Goal: Book appointment/travel/reservation

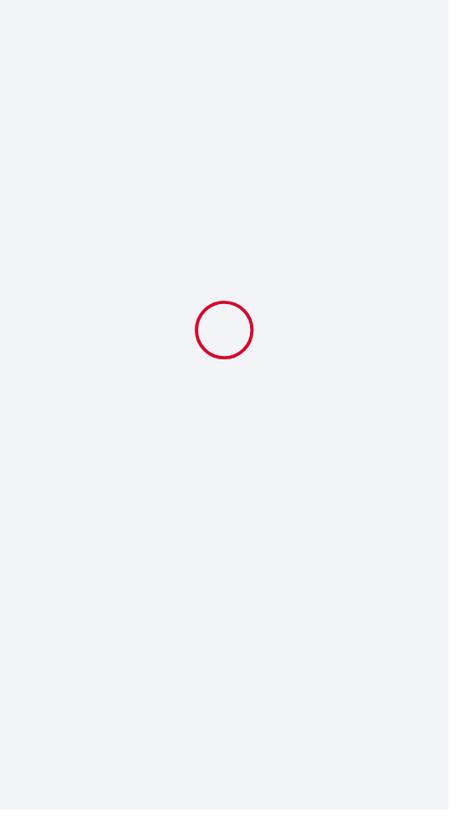
select select
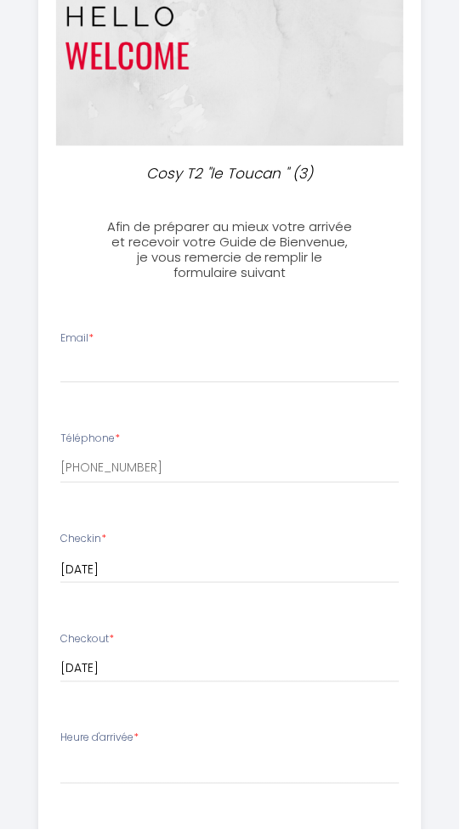
scroll to position [163, 0]
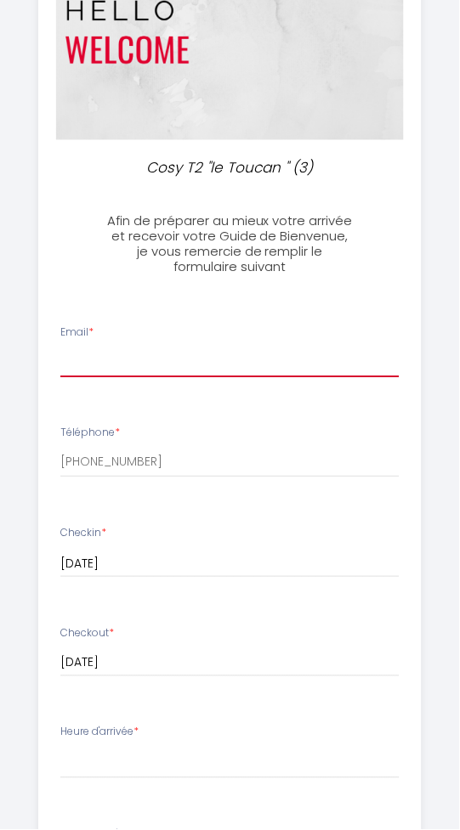
click at [96, 365] on input "Email *" at bounding box center [229, 363] width 339 height 31
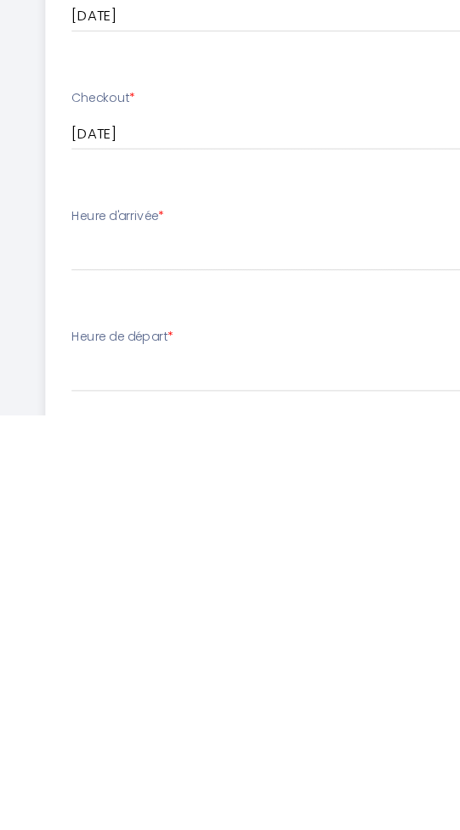
scroll to position [235, 0]
type input "[EMAIL_ADDRESS][DOMAIN_NAME]"
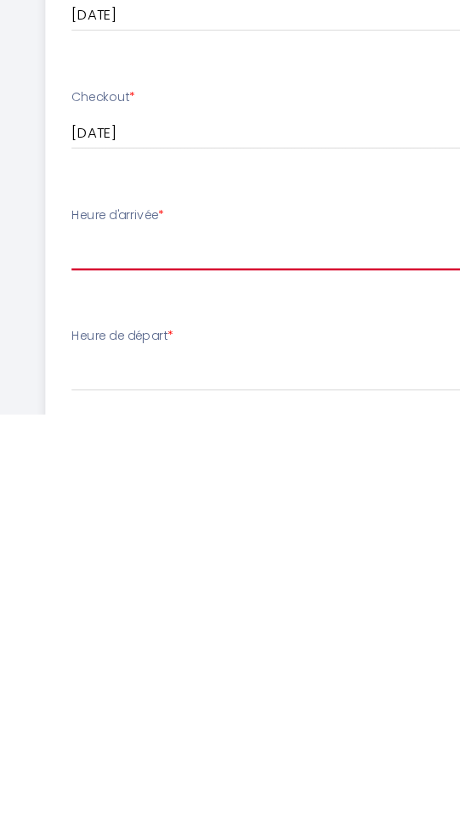
click at [85, 693] on select "14:00 14:30 15:00 15:30 16:00 16:30 17:00 17:30 18:00 18:30 19:00 19:30 20:00 2…" at bounding box center [229, 692] width 339 height 32
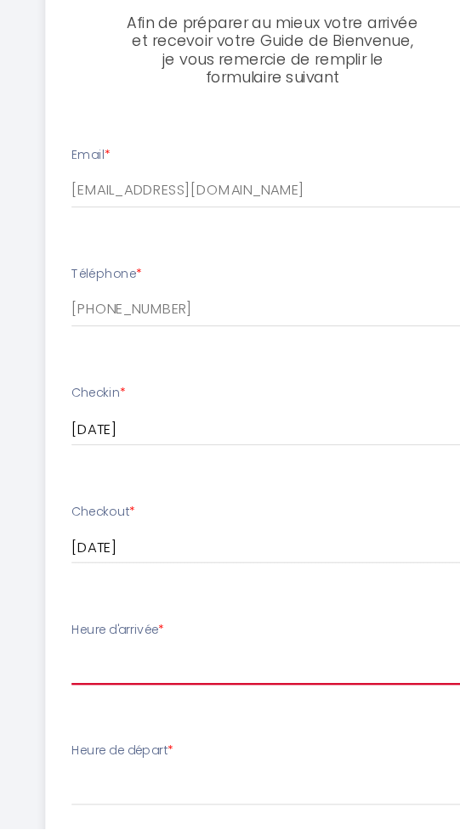
select select "15:00"
click at [60, 676] on select "14:00 14:30 15:00 15:30 16:00 16:30 17:00 17:30 18:00 18:30 19:00 19:30 20:00 2…" at bounding box center [229, 692] width 339 height 32
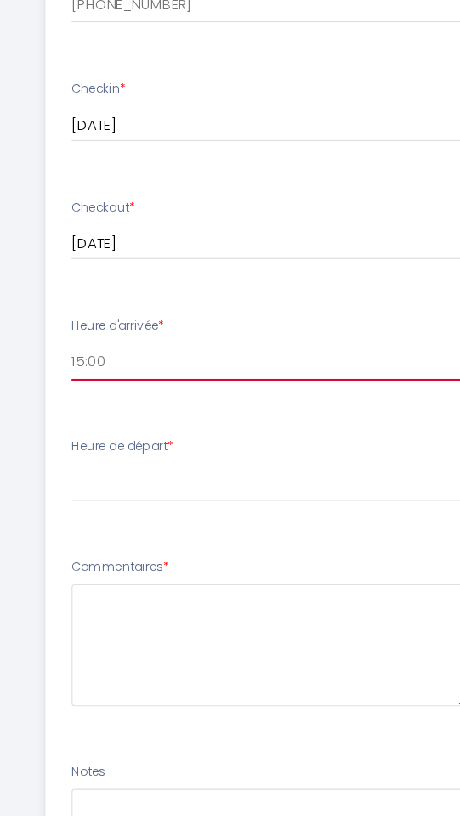
scroll to position [483, 0]
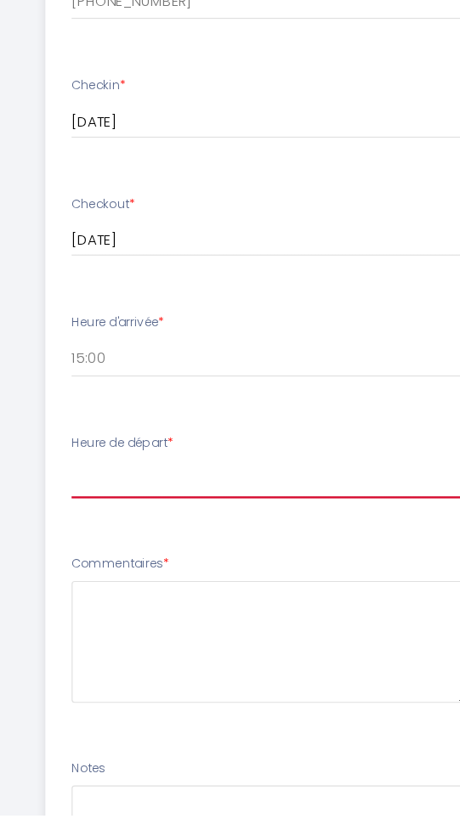
click at [75, 536] on select "00:00 00:30 01:00 01:30 02:00 02:30 03:00 03:30 04:00 04:30 05:00 05:30 06:00 0…" at bounding box center [229, 546] width 339 height 32
select select "10:00"
click at [60, 530] on select "00:00 00:30 01:00 01:30 02:00 02:30 03:00 03:30 04:00 04:30 05:00 05:30 06:00 0…" at bounding box center [229, 546] width 339 height 32
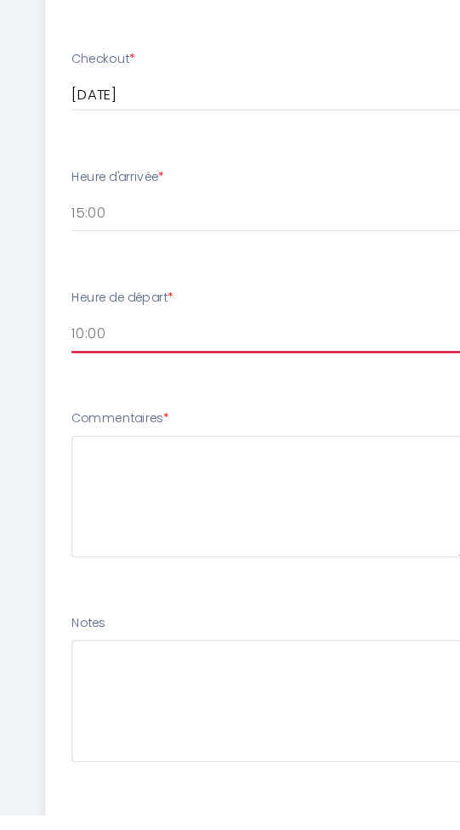
scroll to position [632, 0]
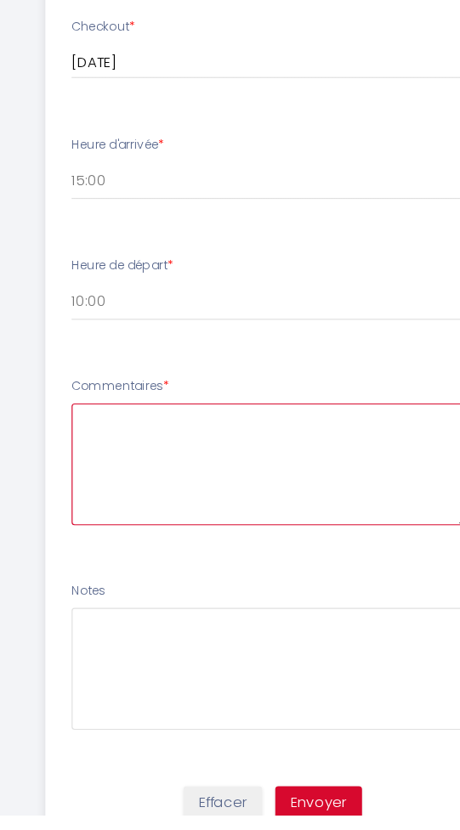
click at [99, 518] on textarea at bounding box center [227, 534] width 335 height 103
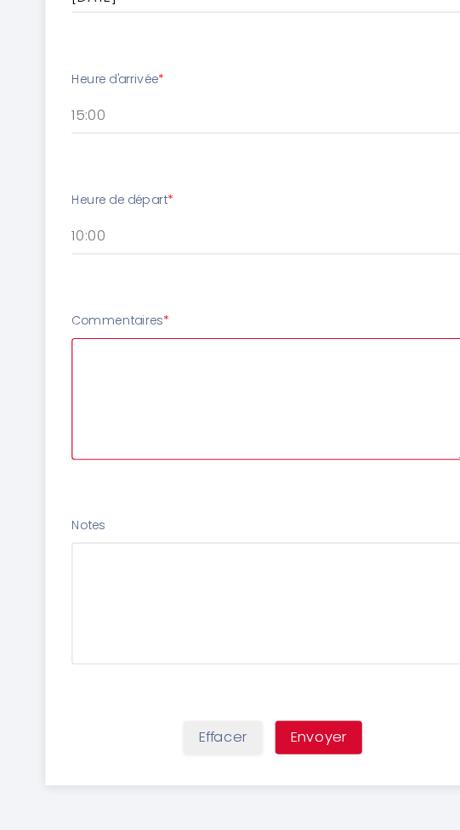
scroll to position [699, 0]
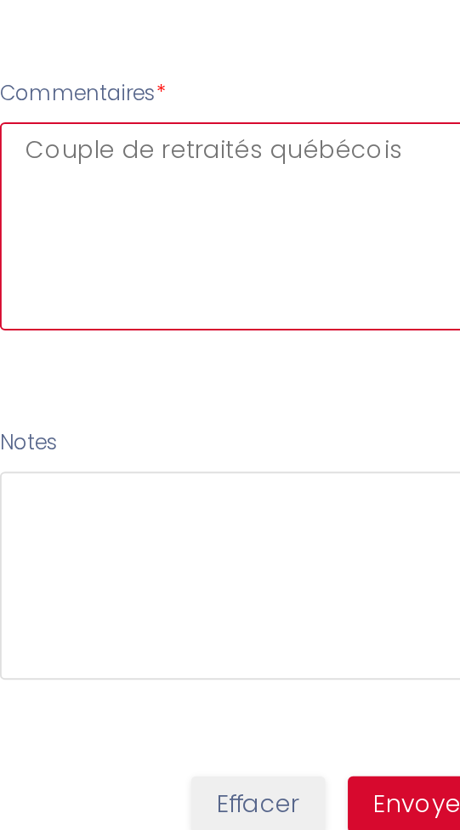
type textarea "Couple de retraités québécois"
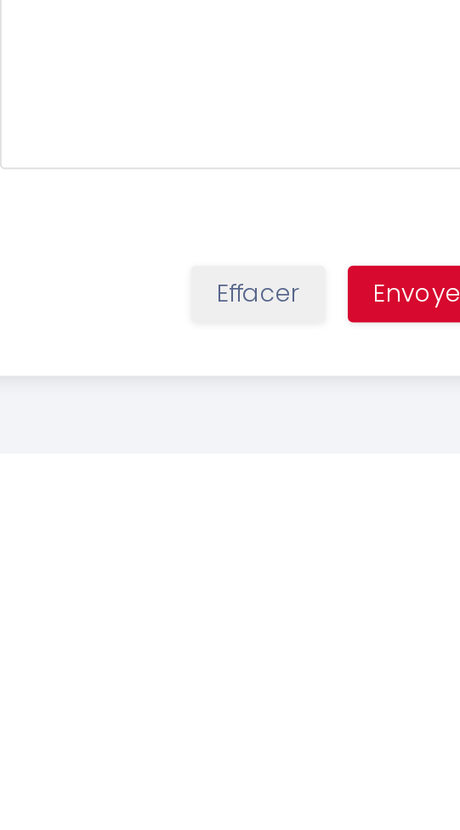
scroll to position [704, 0]
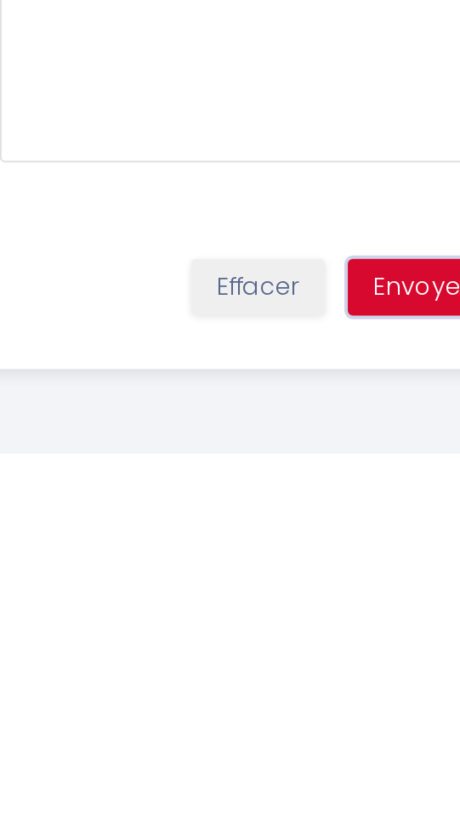
click at [266, 746] on button "Envoyer" at bounding box center [268, 748] width 73 height 29
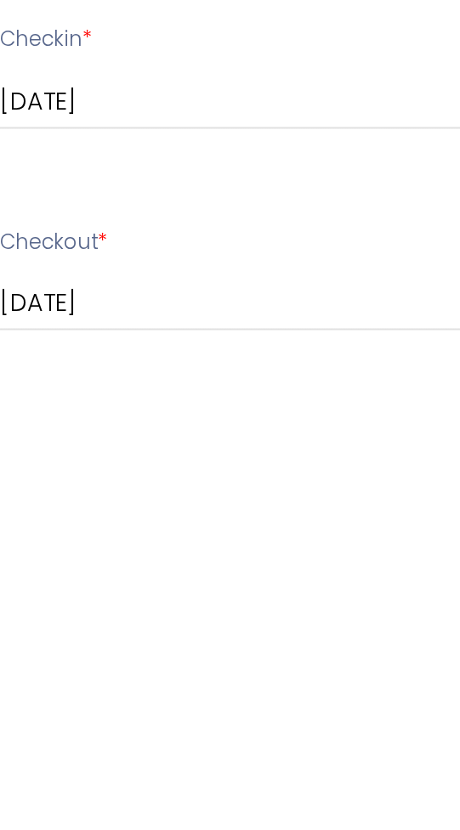
scroll to position [51, 0]
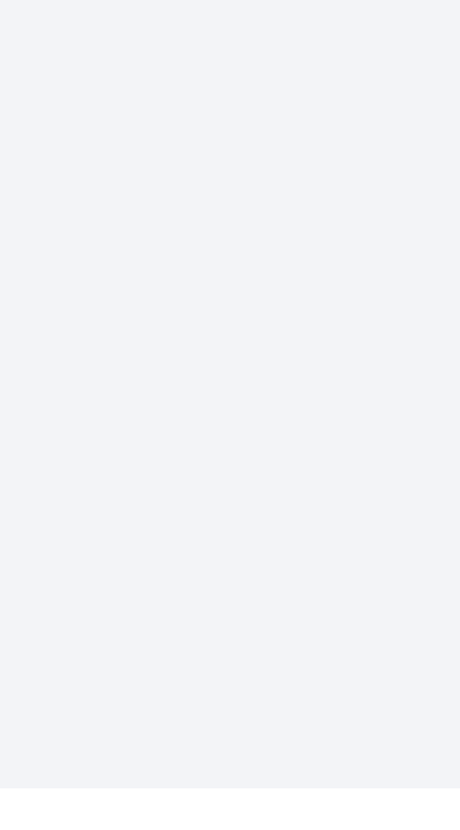
select select "15:00"
select select "10:00"
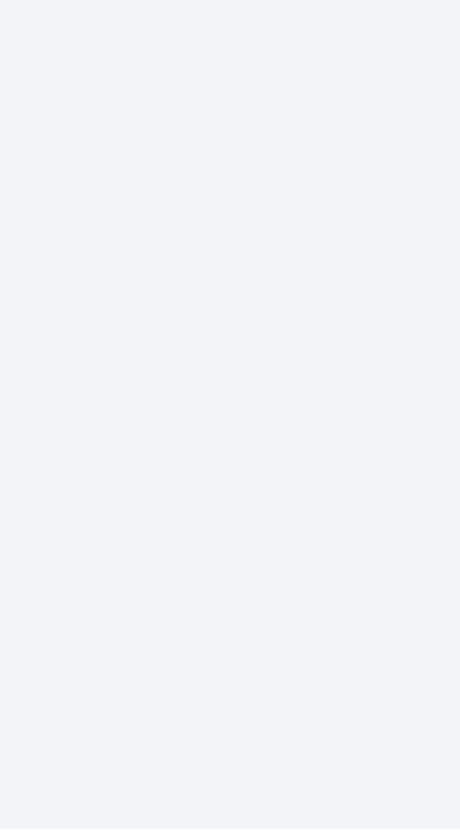
select select
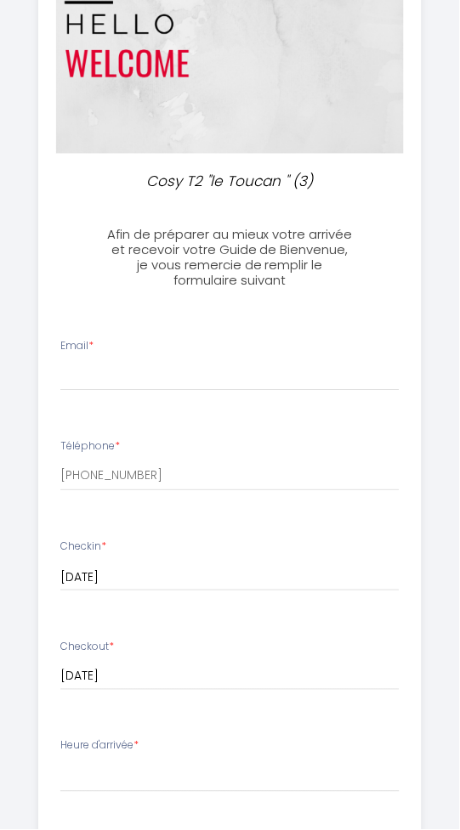
scroll to position [159, 0]
